Goal: Task Accomplishment & Management: Manage account settings

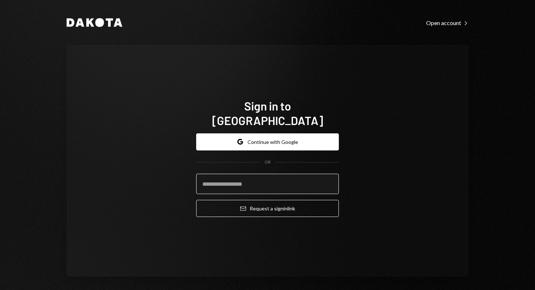
paste input "**********"
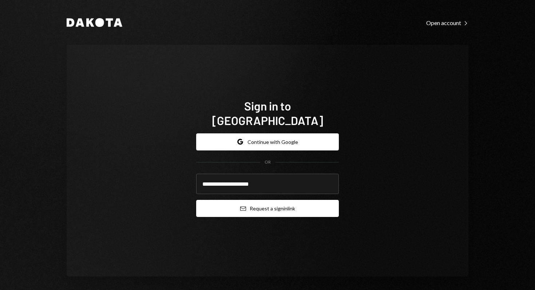
type input "**********"
click at [231, 200] on button "Email Request a sign in link" at bounding box center [267, 208] width 143 height 17
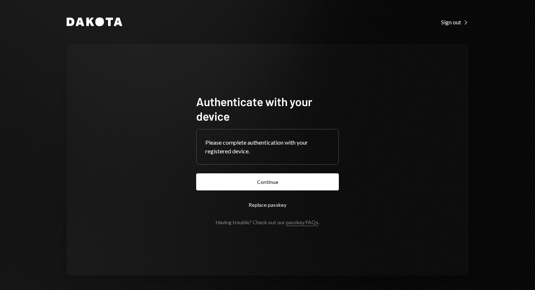
click at [233, 190] on form "Authenticate with your device Please complete authentication with your register…" at bounding box center [267, 159] width 143 height 131
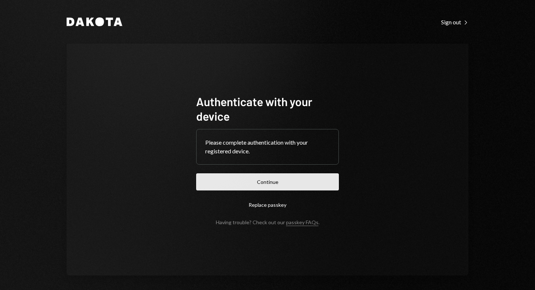
click at [271, 182] on button "Continue" at bounding box center [267, 182] width 143 height 17
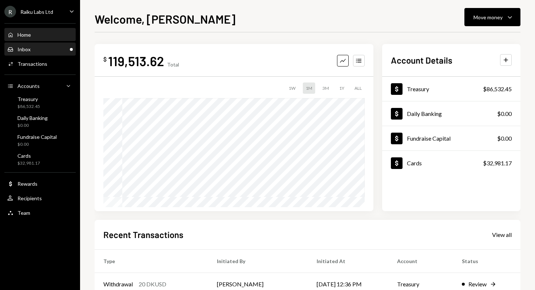
click at [34, 50] on div "Inbox Inbox" at bounding box center [39, 49] width 65 height 7
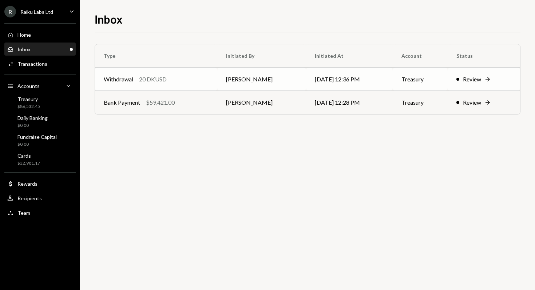
click at [187, 83] on div "Withdrawal 20 DKUSD" at bounding box center [156, 79] width 105 height 9
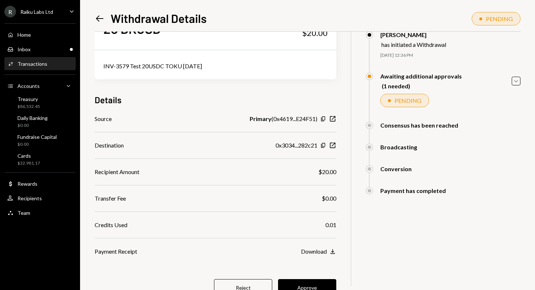
scroll to position [65, 0]
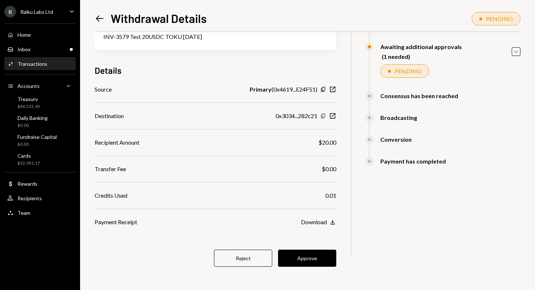
click at [323, 117] on icon "button" at bounding box center [323, 116] width 4 height 5
click at [301, 259] on button "Approve" at bounding box center [307, 258] width 58 height 17
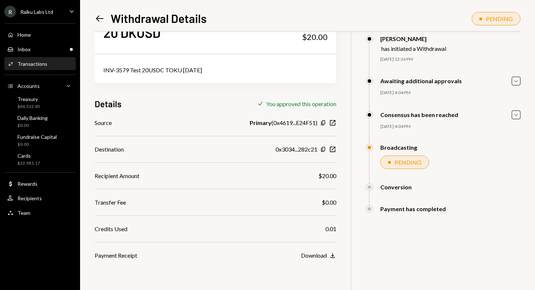
scroll to position [32, 0]
click at [45, 48] on div "Inbox Inbox" at bounding box center [39, 49] width 65 height 7
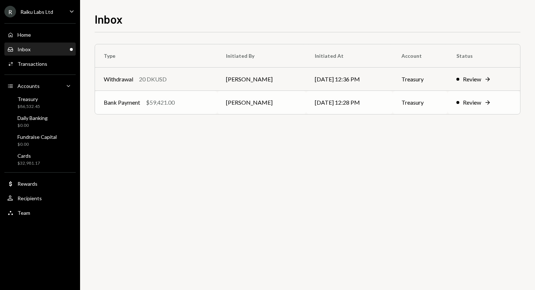
click at [157, 104] on div "$59,421.00" at bounding box center [160, 102] width 29 height 9
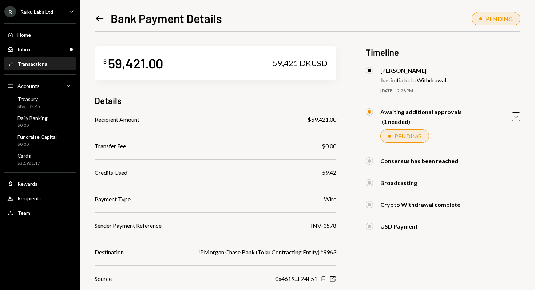
scroll to position [83, 0]
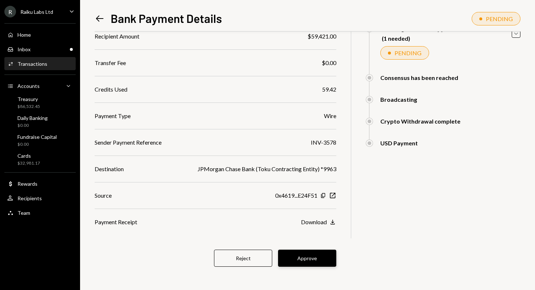
click at [310, 258] on button "Approve" at bounding box center [307, 258] width 58 height 17
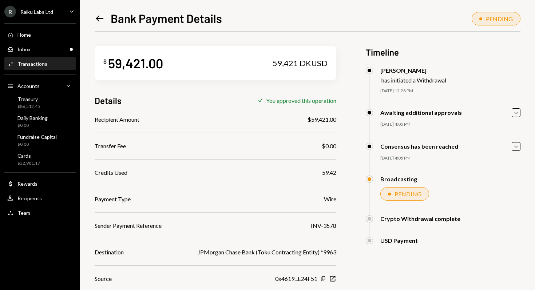
scroll to position [32, 0]
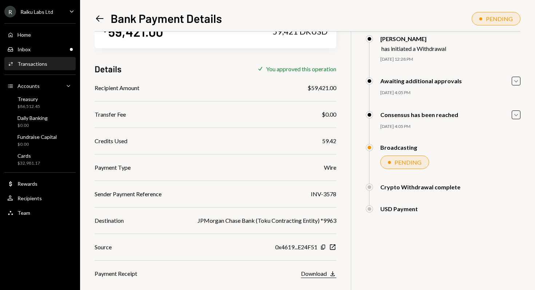
click at [319, 276] on div "Download" at bounding box center [314, 273] width 26 height 7
